Goal: Check status: Check status

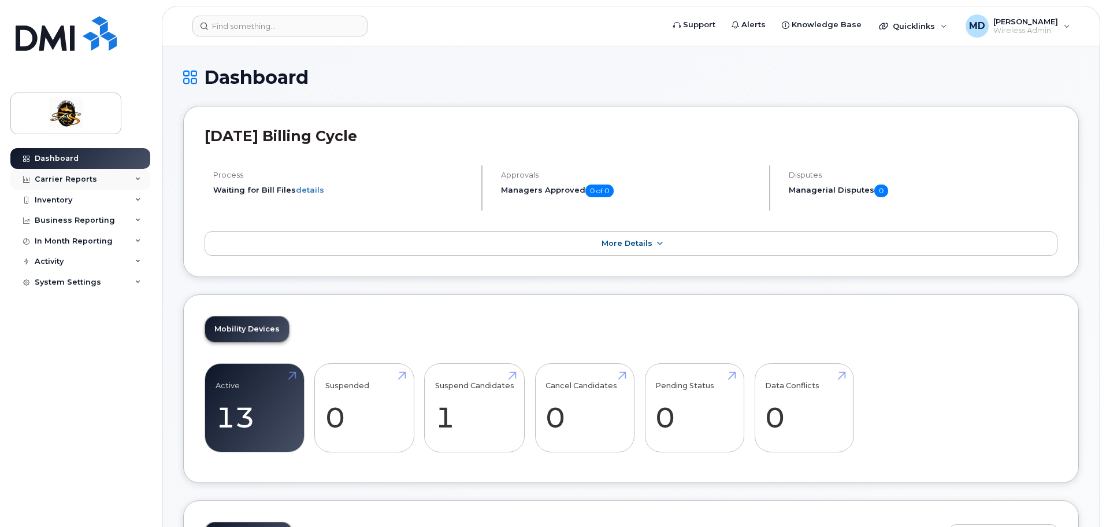
click at [131, 181] on div "Carrier Reports" at bounding box center [80, 179] width 140 height 21
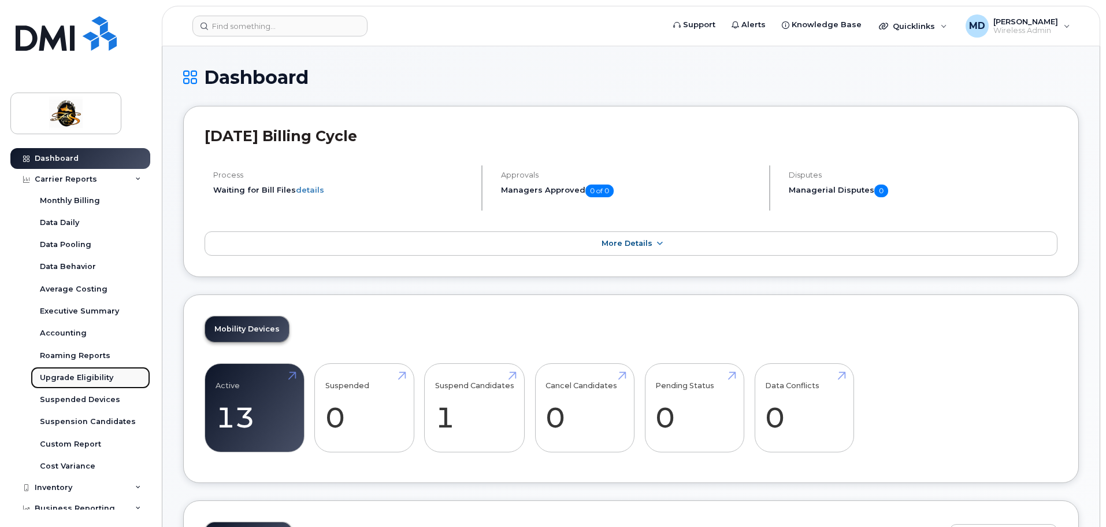
click at [112, 376] on link "Upgrade Eligibility" at bounding box center [91, 377] width 120 height 22
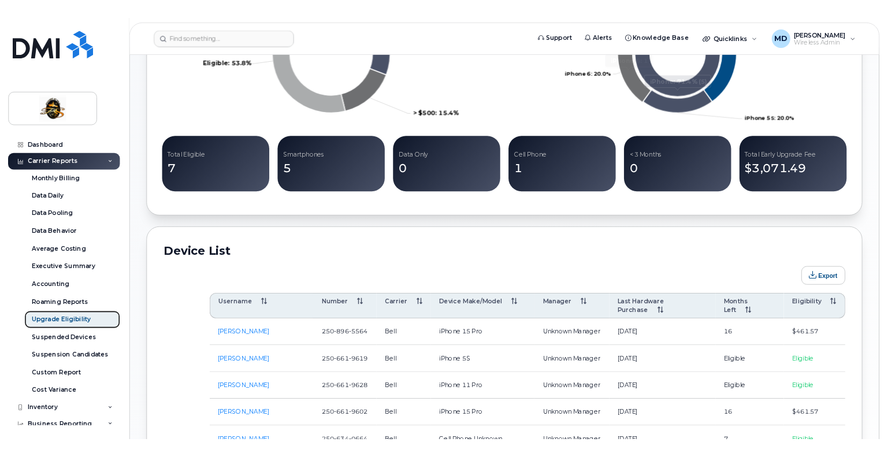
scroll to position [578, 0]
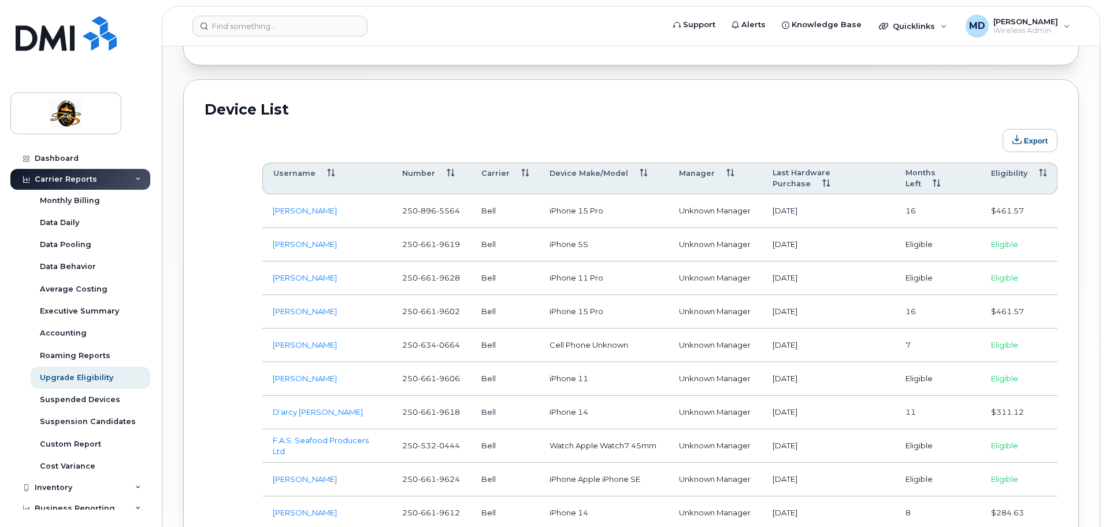
click at [990, 171] on th "Eligibility" at bounding box center [1019, 178] width 77 height 32
click at [990, 172] on th "Eligibility" at bounding box center [1019, 178] width 77 height 32
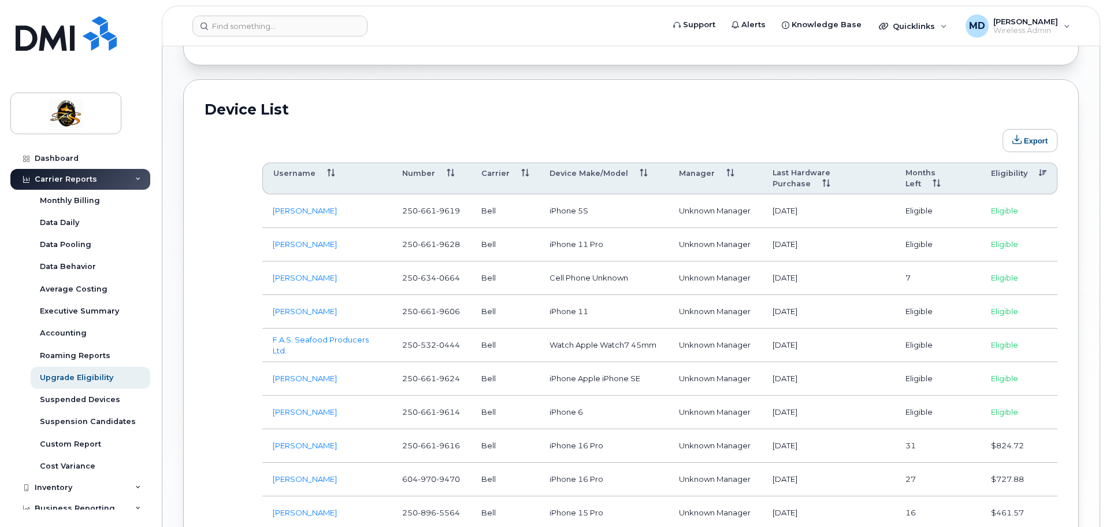
click at [440, 306] on span "9606" at bounding box center [448, 310] width 24 height 9
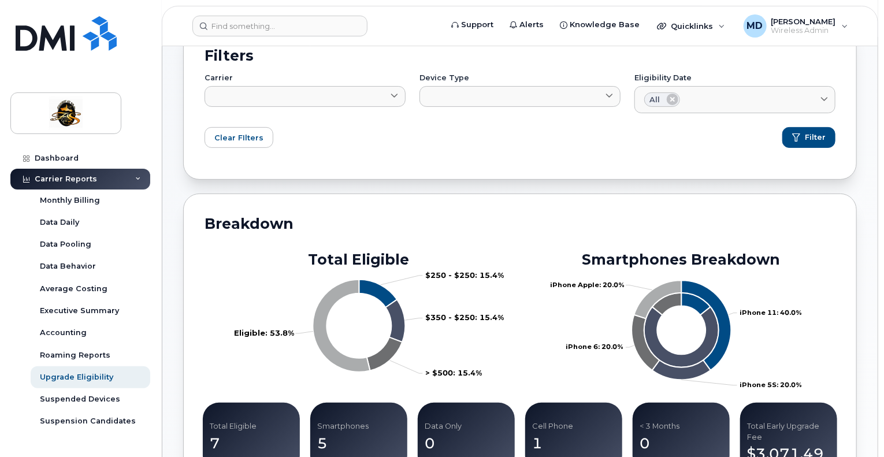
scroll to position [44, 0]
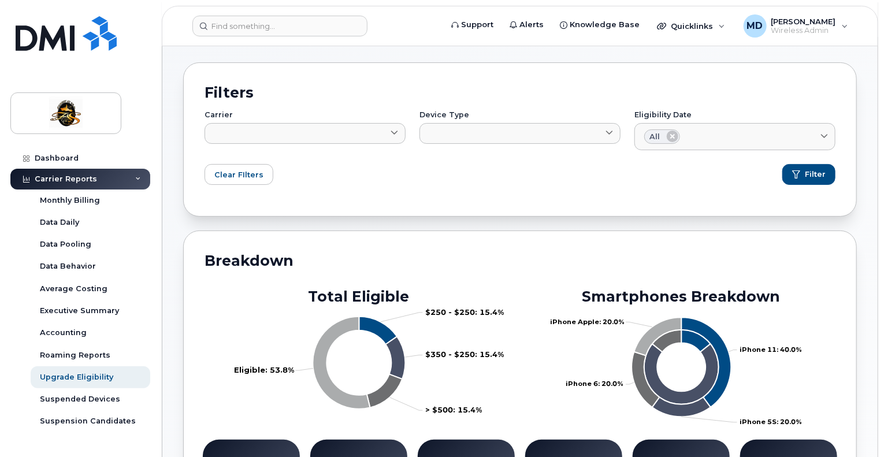
click at [377, 169] on div "Clear FIlters Filter" at bounding box center [520, 174] width 631 height 21
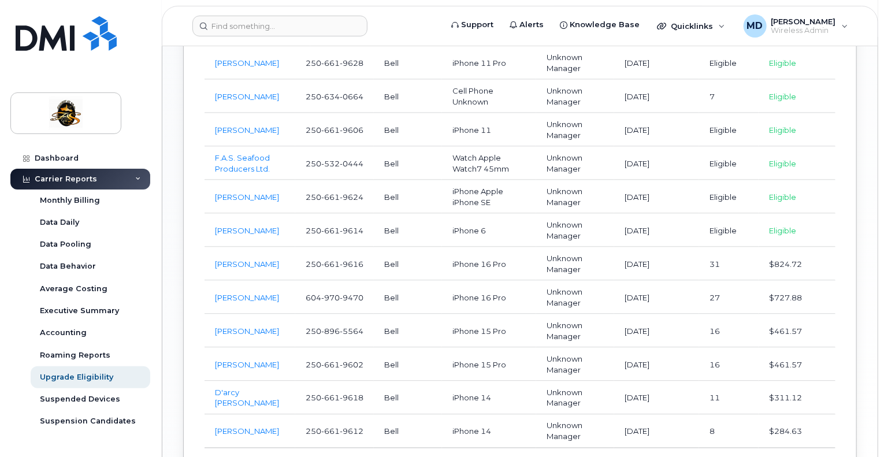
scroll to position [795, 0]
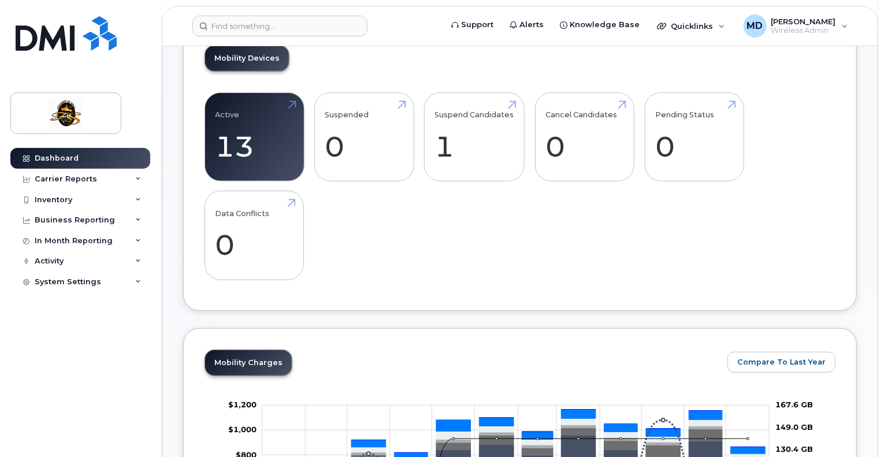
scroll to position [578, 0]
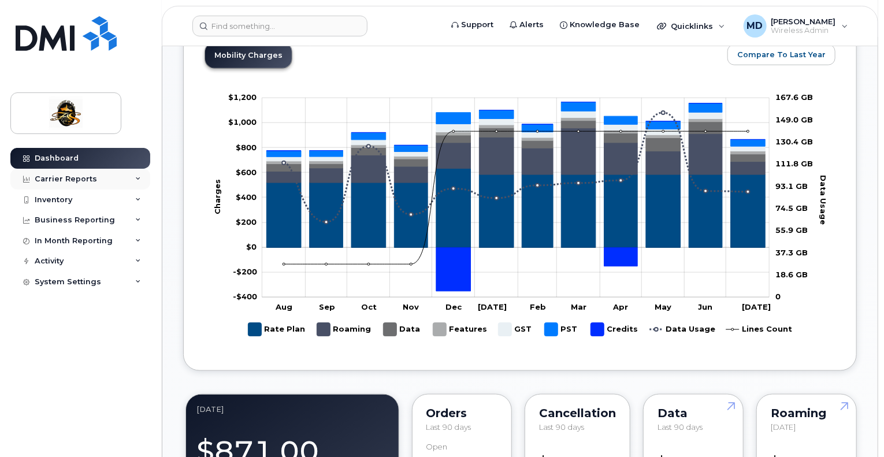
click at [119, 172] on div "Carrier Reports" at bounding box center [80, 179] width 140 height 21
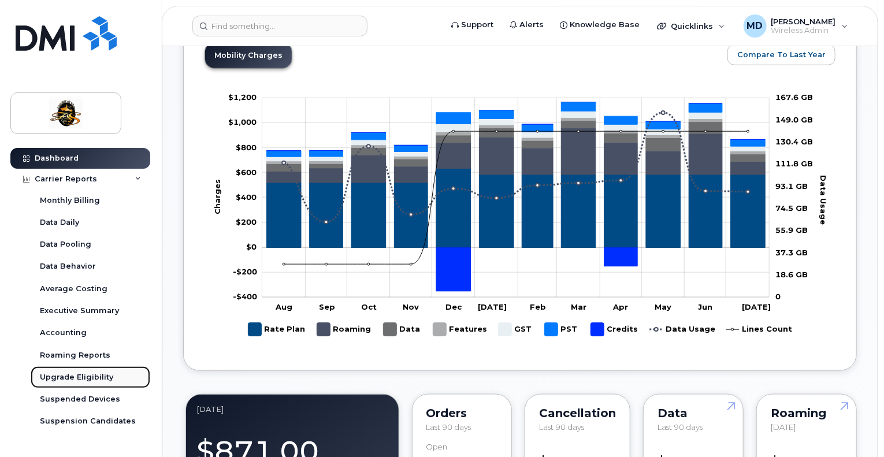
click at [90, 379] on div "Upgrade Eligibility" at bounding box center [76, 377] width 73 height 10
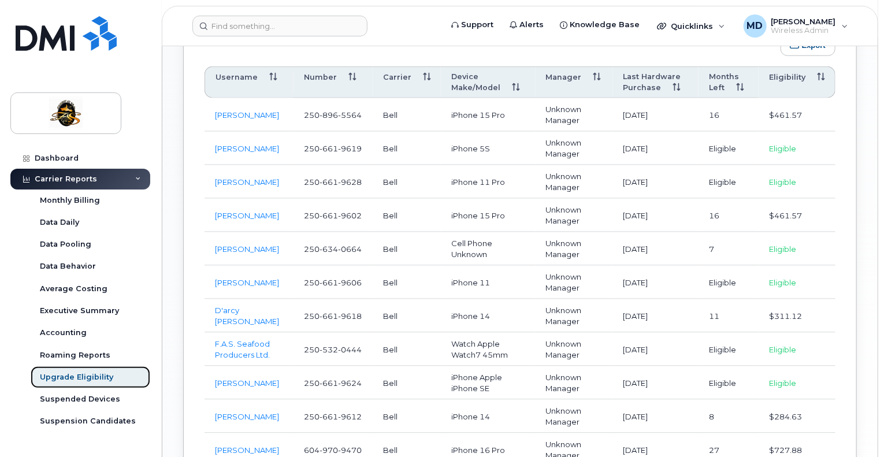
scroll to position [636, 0]
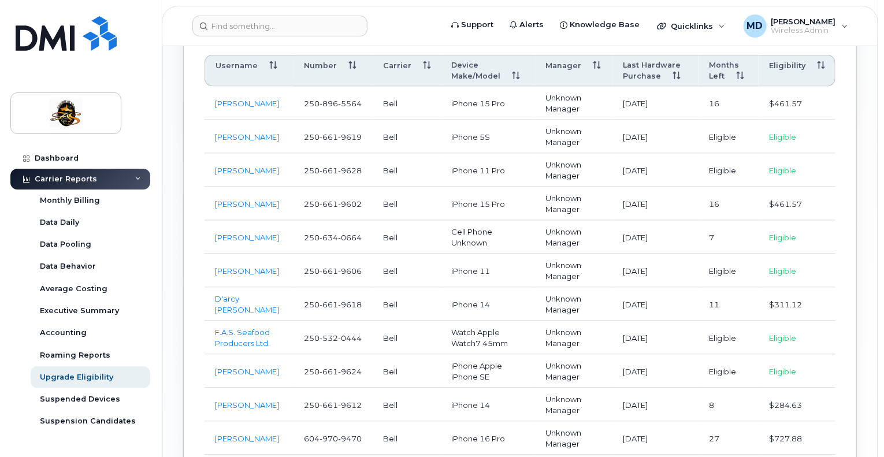
click at [791, 70] on th "Eligibility" at bounding box center [797, 71] width 77 height 32
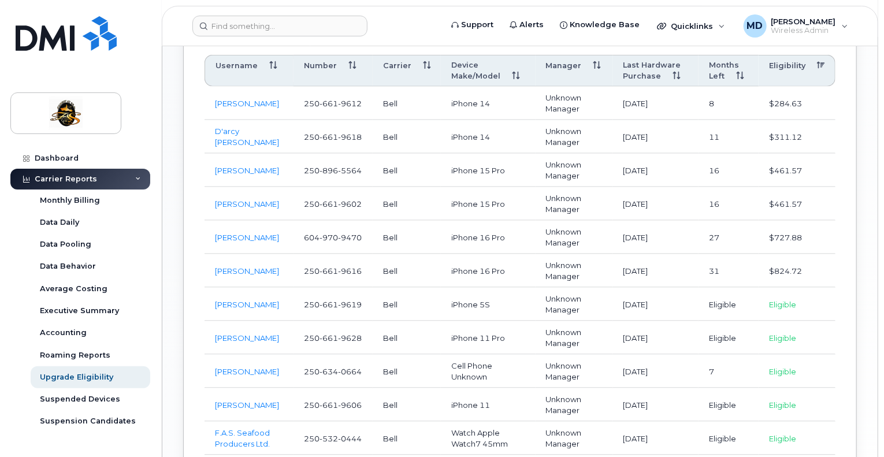
click at [791, 70] on th "Eligibility" at bounding box center [797, 71] width 77 height 32
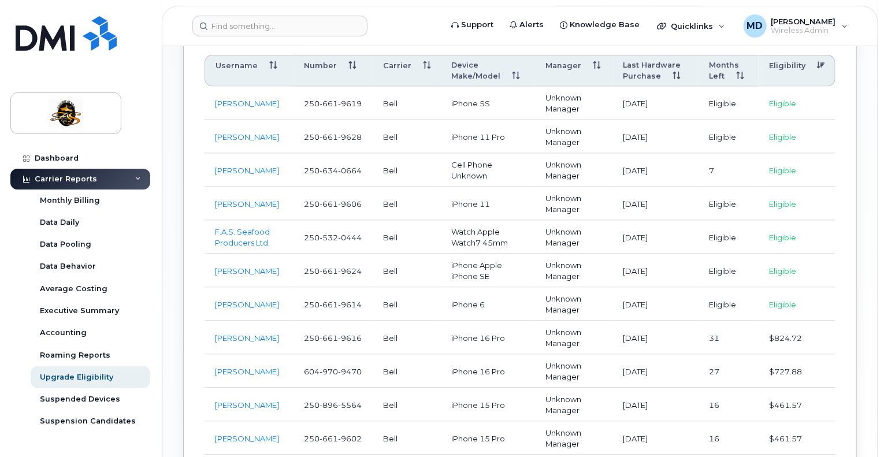
click at [335, 201] on span "661" at bounding box center [329, 203] width 18 height 9
copy span "[PHONE_NUMBER]"
